Goal: Task Accomplishment & Management: Use online tool/utility

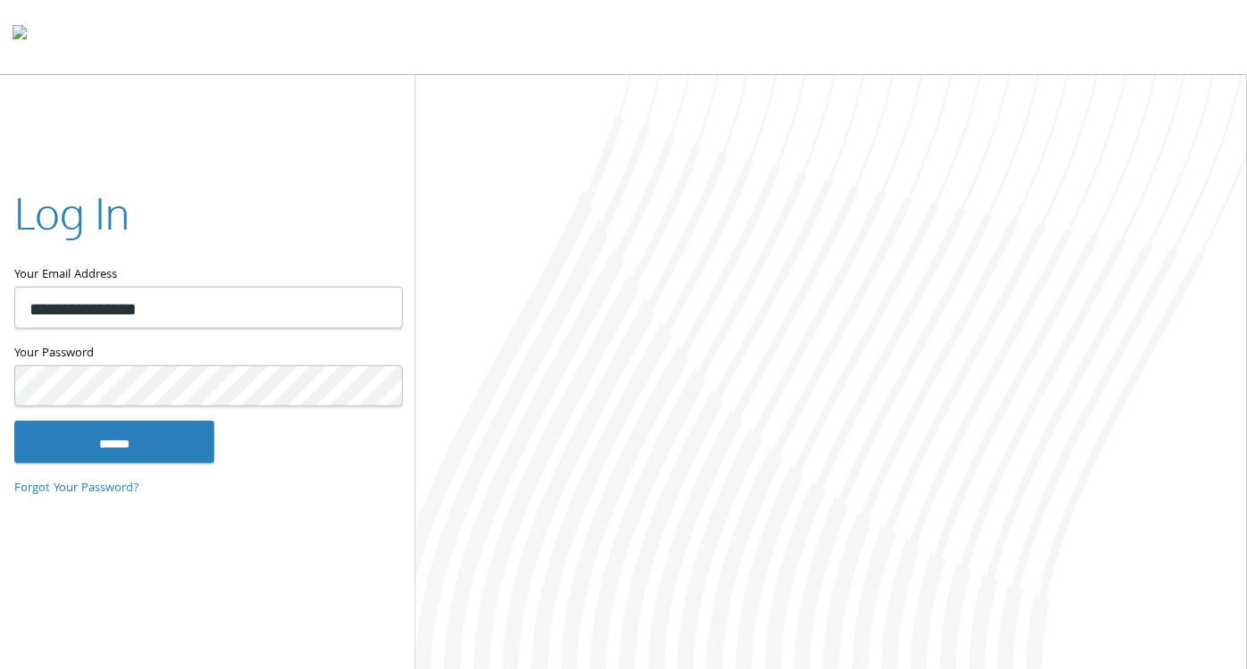
click at [61, 305] on input "**********" at bounding box center [208, 308] width 388 height 42
click at [74, 313] on input "**********" at bounding box center [208, 308] width 388 height 42
type input "**********"
click at [14, 421] on input "******" at bounding box center [114, 442] width 200 height 43
